Goal: Task Accomplishment & Management: Complete application form

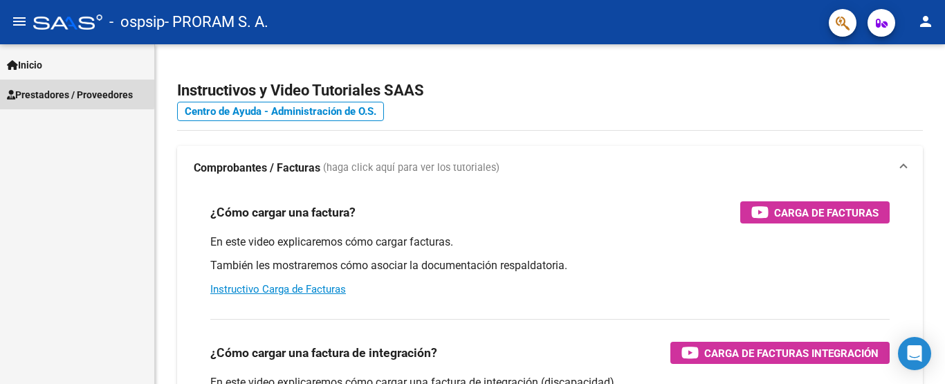
click at [44, 91] on span "Prestadores / Proveedores" at bounding box center [70, 94] width 126 height 15
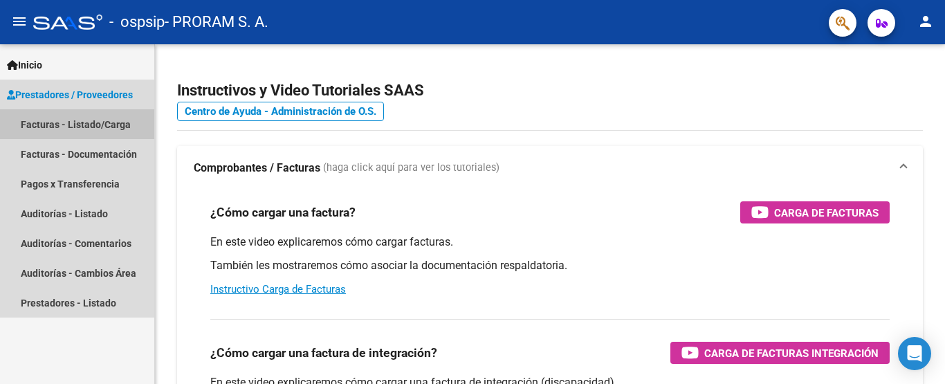
click at [46, 122] on link "Facturas - Listado/Carga" at bounding box center [77, 124] width 154 height 30
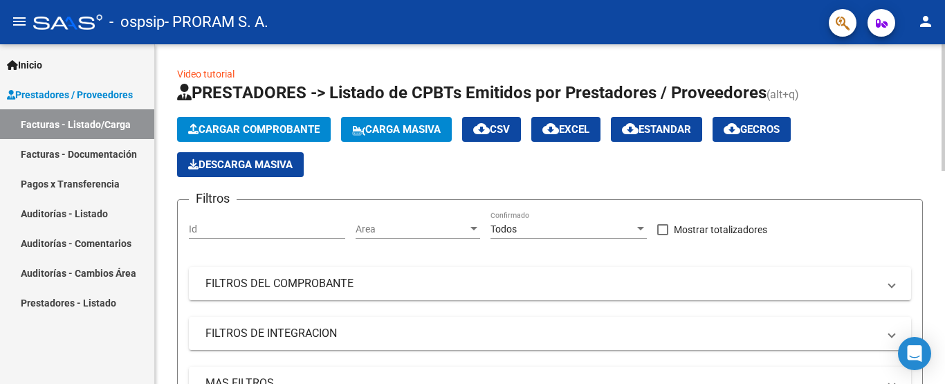
click at [231, 124] on span "Cargar Comprobante" at bounding box center [253, 129] width 131 height 12
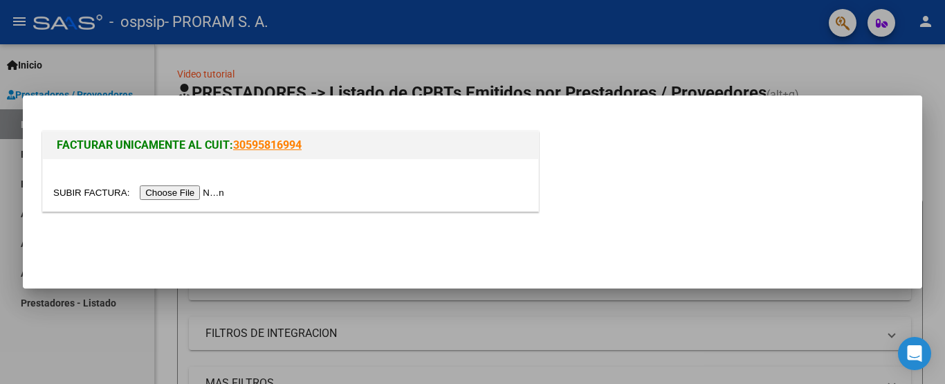
click at [174, 190] on input "file" at bounding box center [140, 192] width 175 height 15
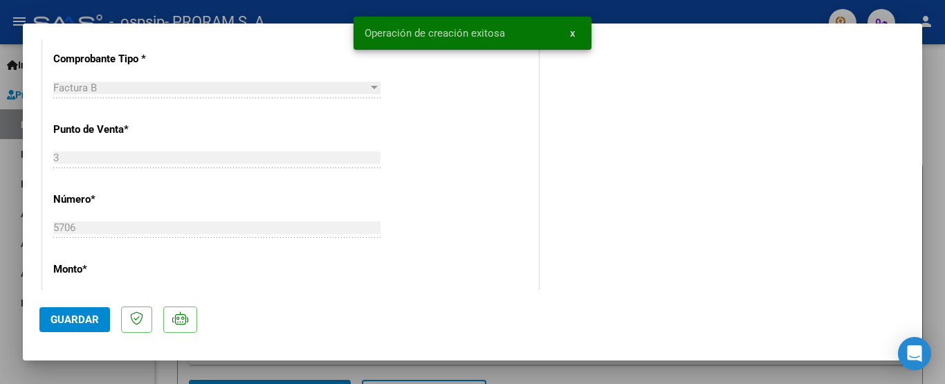
scroll to position [415, 0]
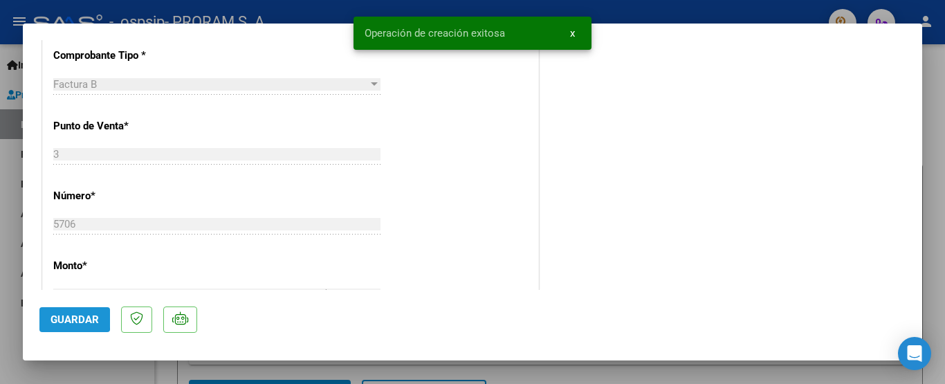
click at [41, 318] on button "Guardar" at bounding box center [74, 319] width 71 height 25
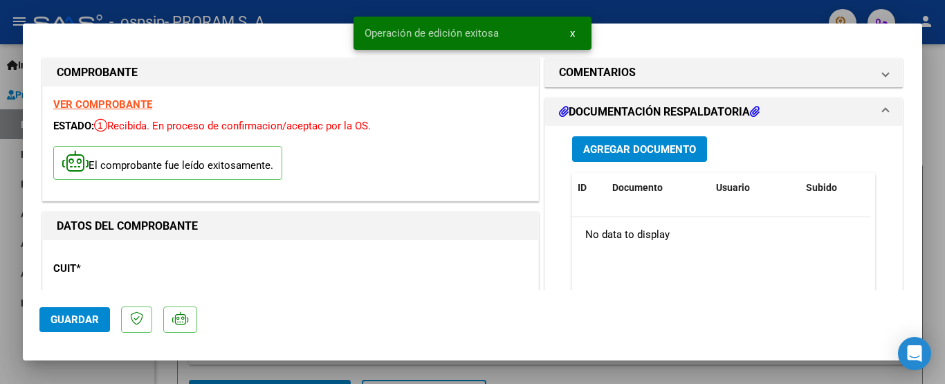
click at [615, 151] on span "Agregar Documento" at bounding box center [639, 149] width 113 height 12
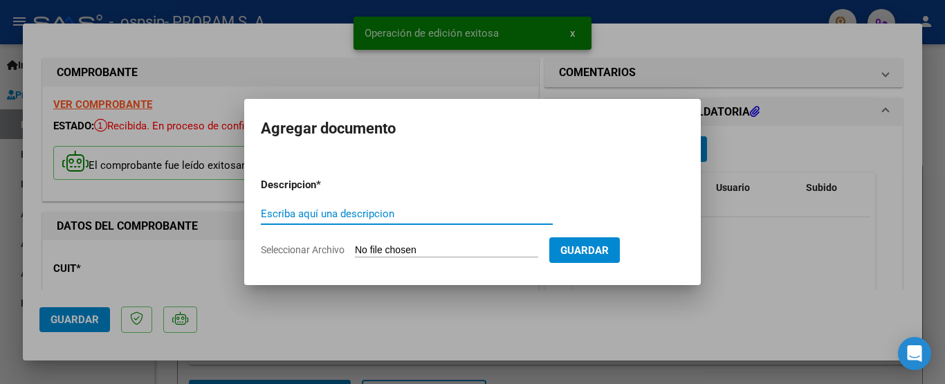
click at [270, 213] on input "Escriba aquí una descripcion" at bounding box center [407, 214] width 292 height 12
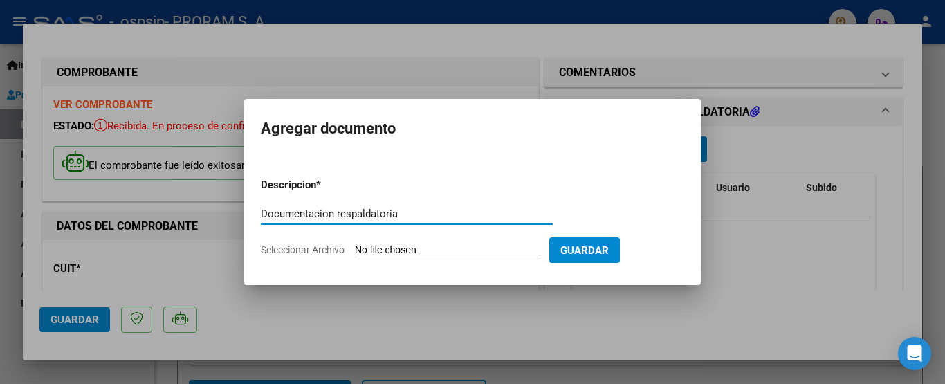
type input "Documentacion respaldatoria"
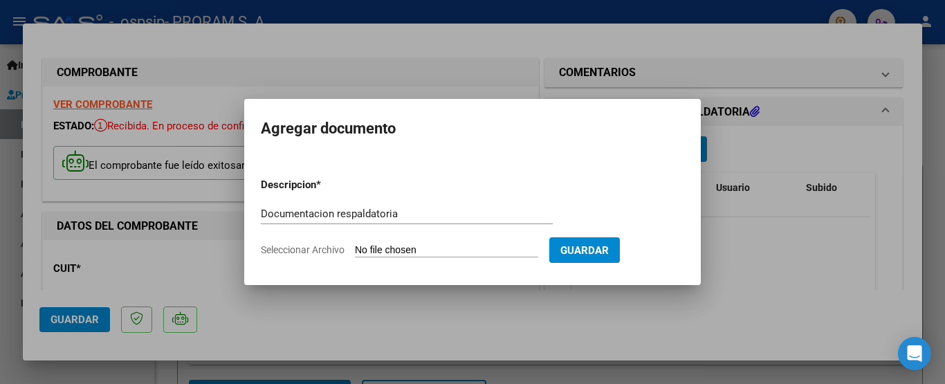
click at [385, 252] on input "Seleccionar Archivo" at bounding box center [446, 250] width 183 height 13
type input "C:\fakepath\Doc20251006112948.pdf"
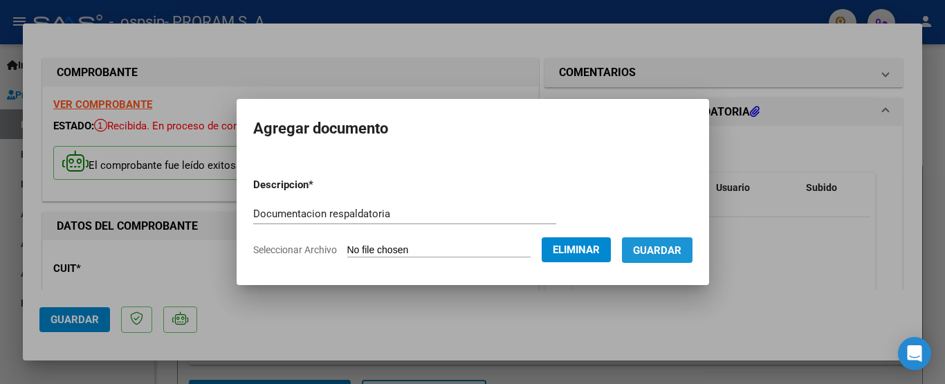
click at [661, 252] on span "Guardar" at bounding box center [657, 250] width 48 height 12
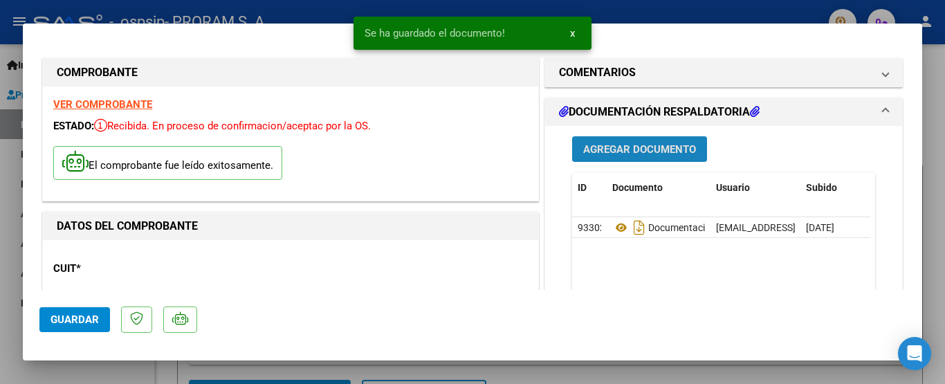
click at [621, 145] on span "Agregar Documento" at bounding box center [639, 149] width 113 height 12
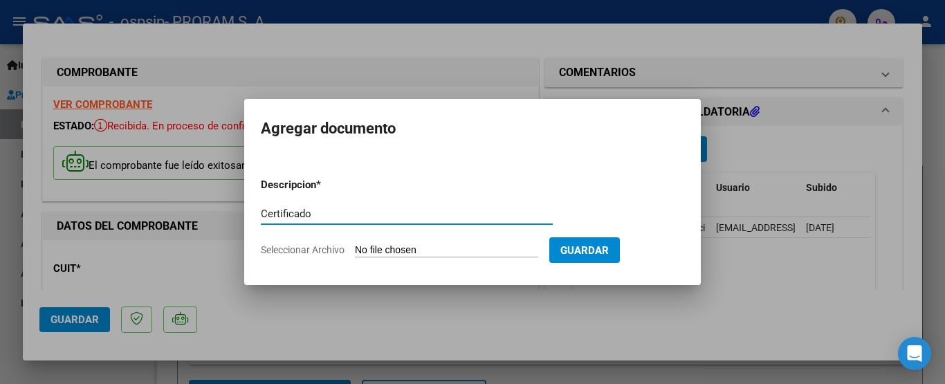
type input "Certificado"
click at [381, 250] on input "Seleccionar Archivo" at bounding box center [446, 250] width 183 height 13
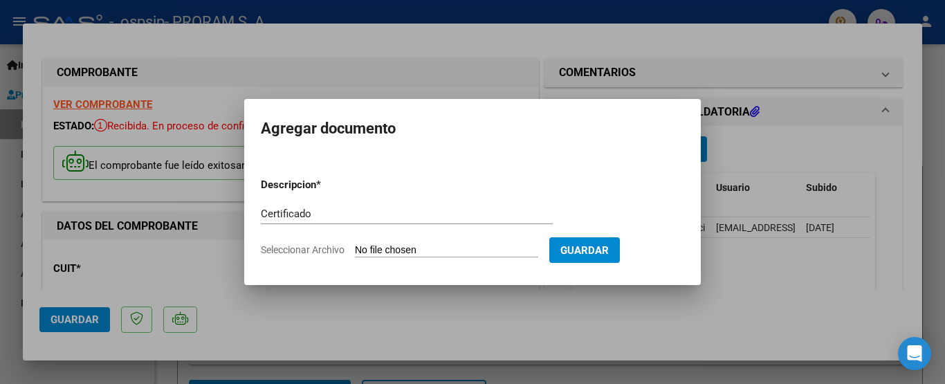
type input "C:\fakepath\Doc20251006113007.pdf"
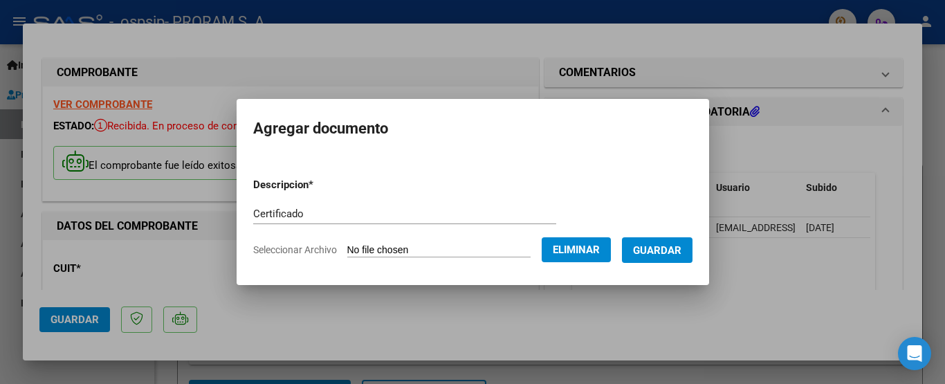
click at [660, 250] on span "Guardar" at bounding box center [657, 250] width 48 height 12
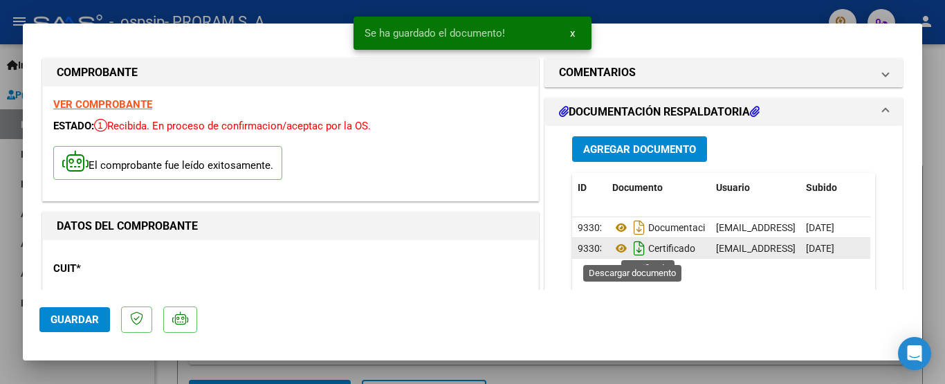
click at [632, 244] on icon "Descargar documento" at bounding box center [639, 248] width 18 height 22
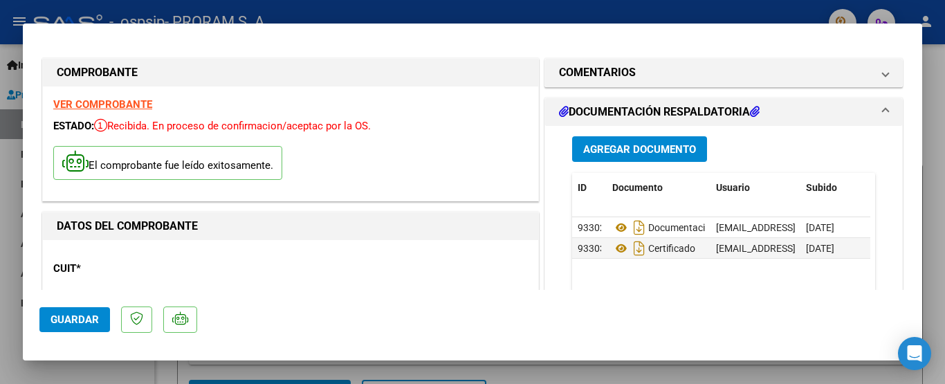
click at [677, 10] on div at bounding box center [472, 192] width 945 height 384
type input "$ 0,00"
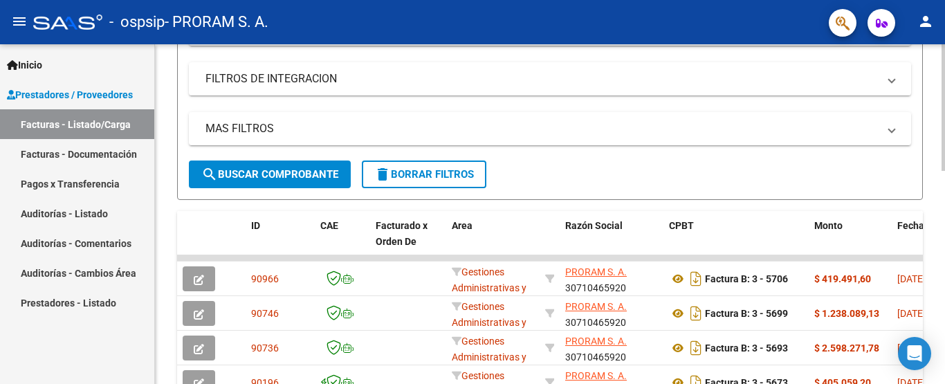
scroll to position [415, 0]
